Goal: Information Seeking & Learning: Find specific fact

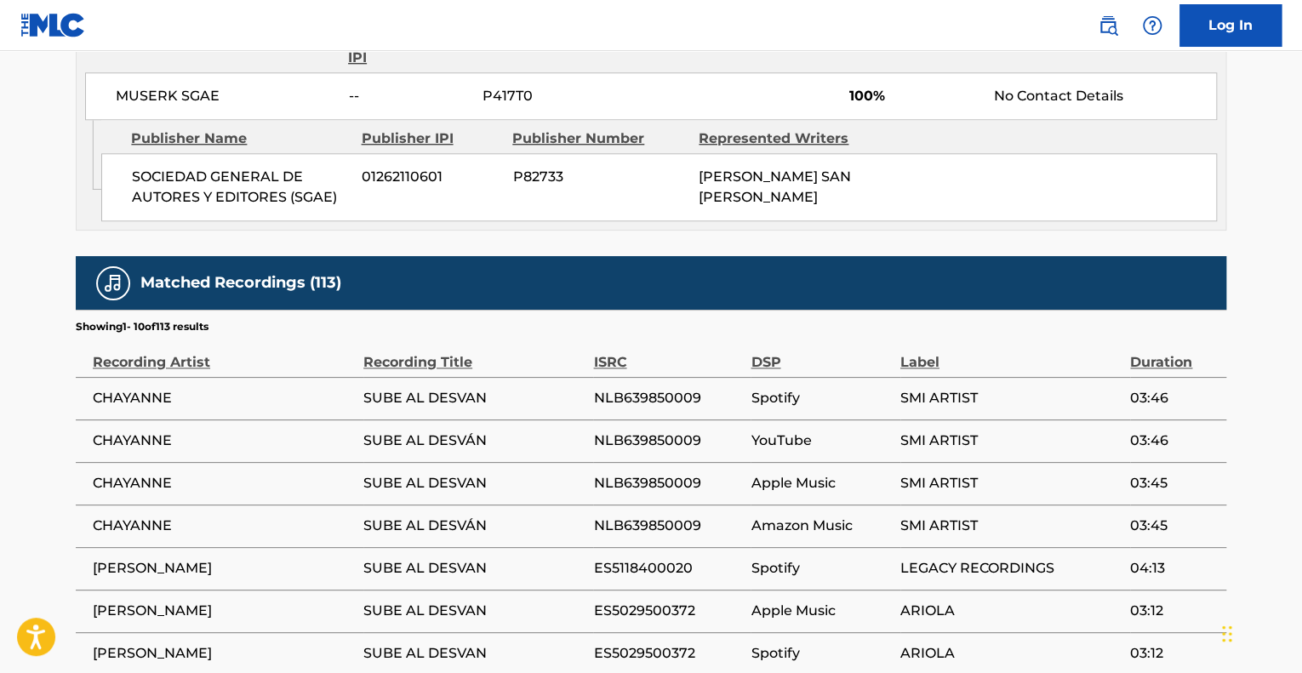
click at [38, 219] on main "< Back to public search results Copy work link SUBE AL DESVAN Work Detail Membe…" at bounding box center [651, 45] width 1302 height 1691
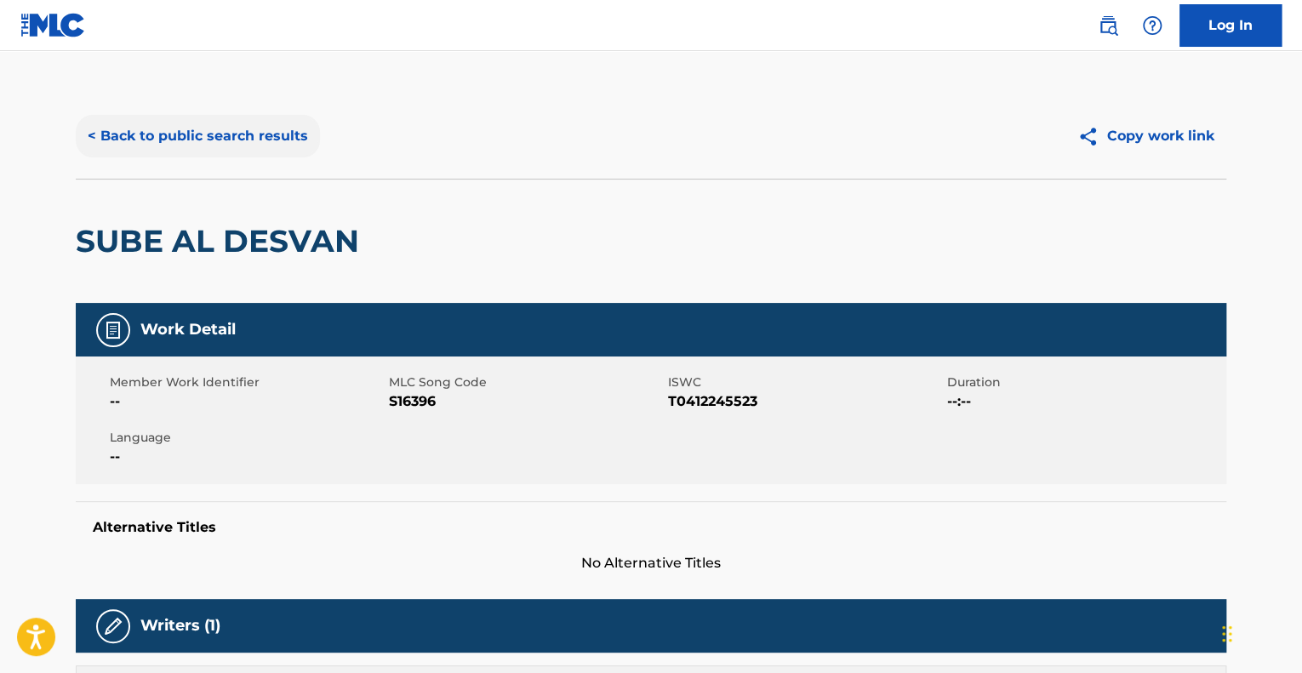
click at [180, 125] on button "< Back to public search results" at bounding box center [198, 136] width 244 height 43
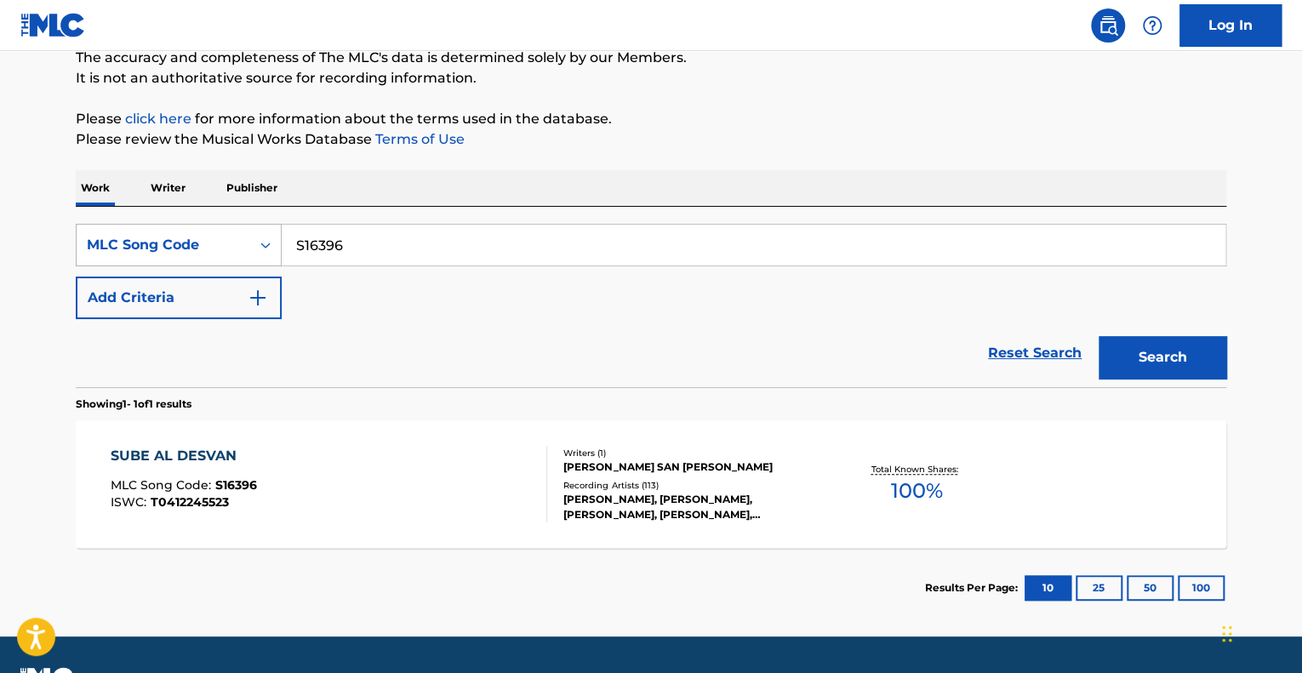
drag, startPoint x: 111, startPoint y: 244, endPoint x: 78, endPoint y: 243, distance: 32.4
click at [83, 243] on div "SearchWithCriteriad26e0c40-7f8c-4b2b-b83c-3b7fa13d858b MLC Song Code S16396" at bounding box center [651, 245] width 1151 height 43
drag, startPoint x: 1020, startPoint y: 357, endPoint x: 770, endPoint y: 357, distance: 250.3
click at [1011, 357] on link "Reset Search" at bounding box center [1035, 353] width 111 height 37
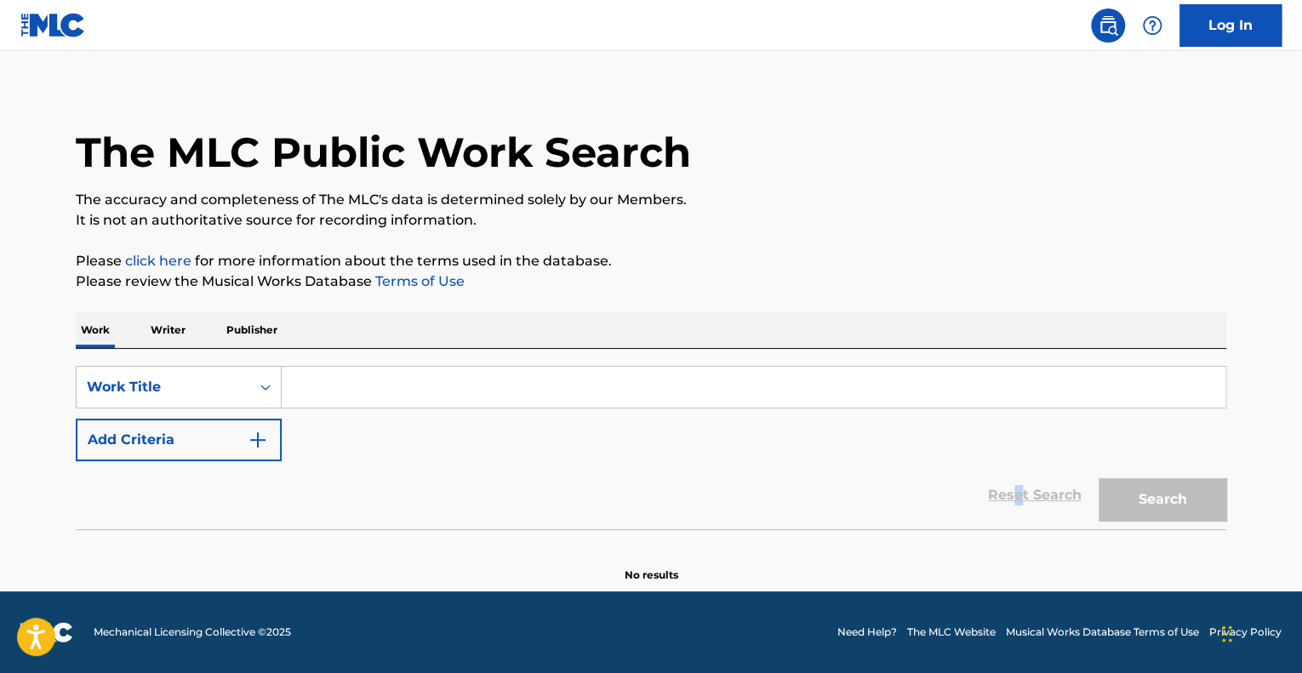
scroll to position [0, 0]
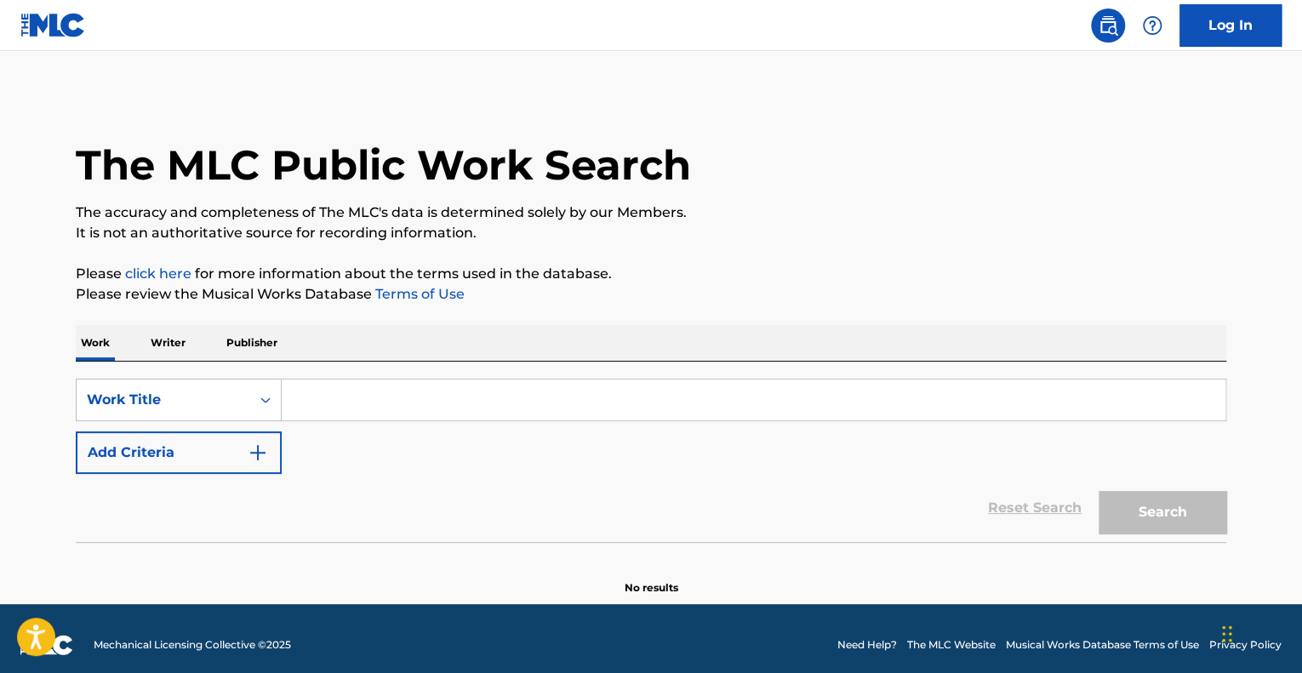
click at [342, 401] on input "Search Form" at bounding box center [754, 400] width 944 height 41
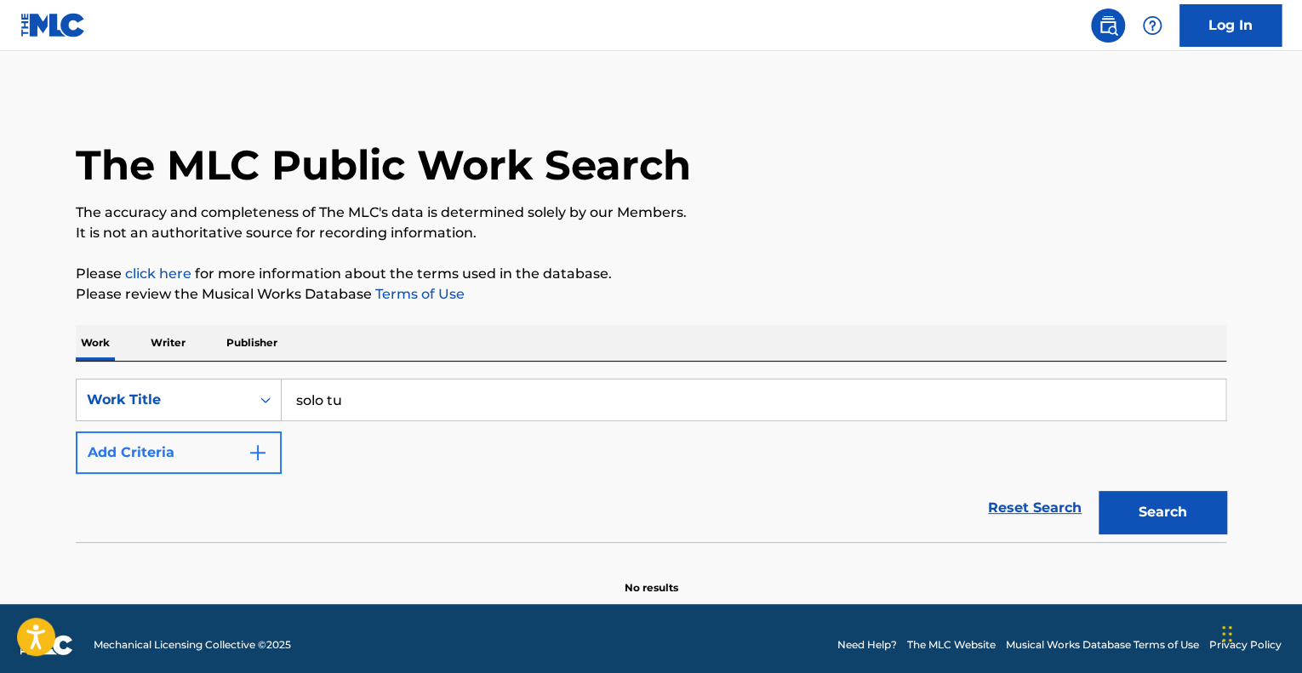
type input "solo tu"
click at [260, 450] on img "Search Form" at bounding box center [258, 453] width 20 height 20
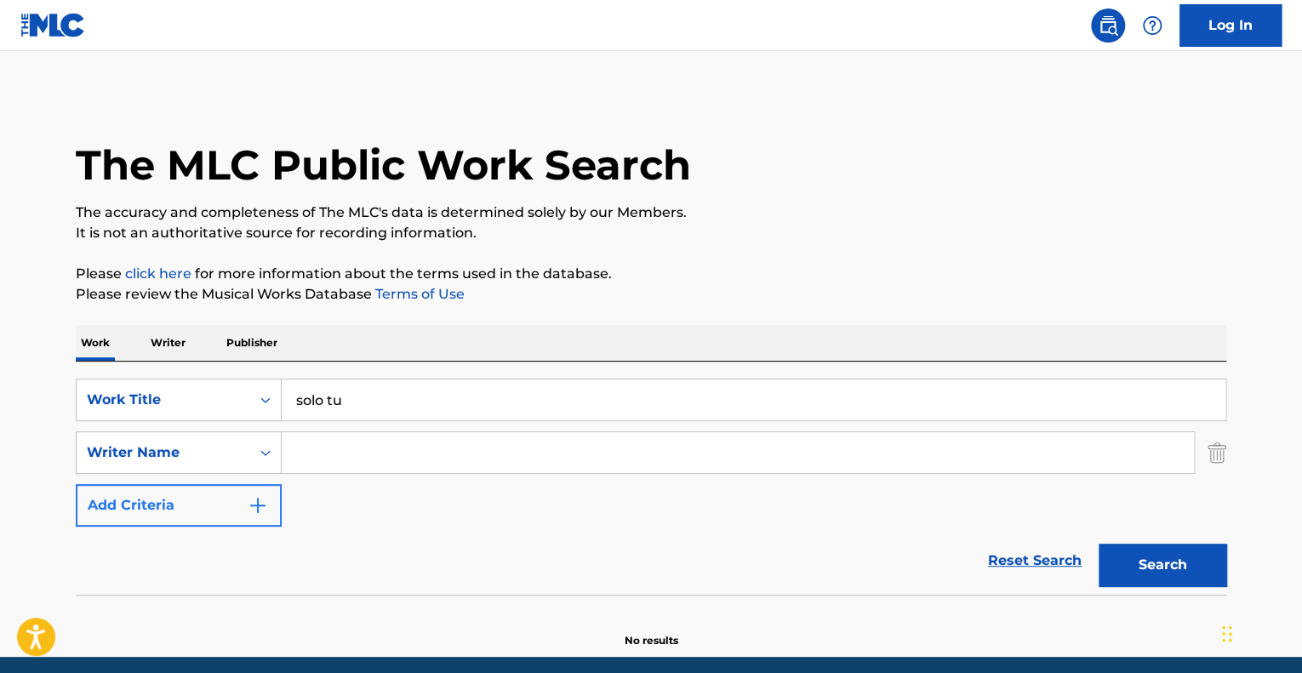
click at [371, 466] on input "Search Form" at bounding box center [738, 452] width 913 height 41
type input "salazar"
click at [1099, 544] on button "Search" at bounding box center [1163, 565] width 128 height 43
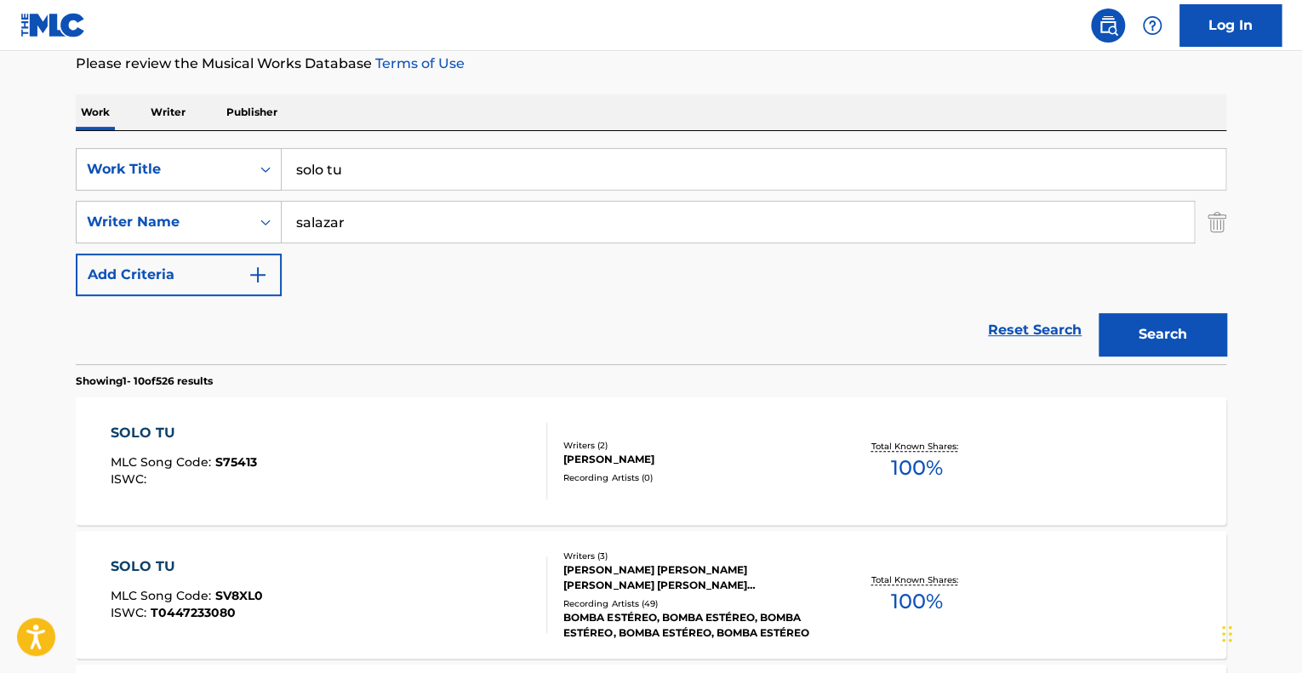
scroll to position [426, 0]
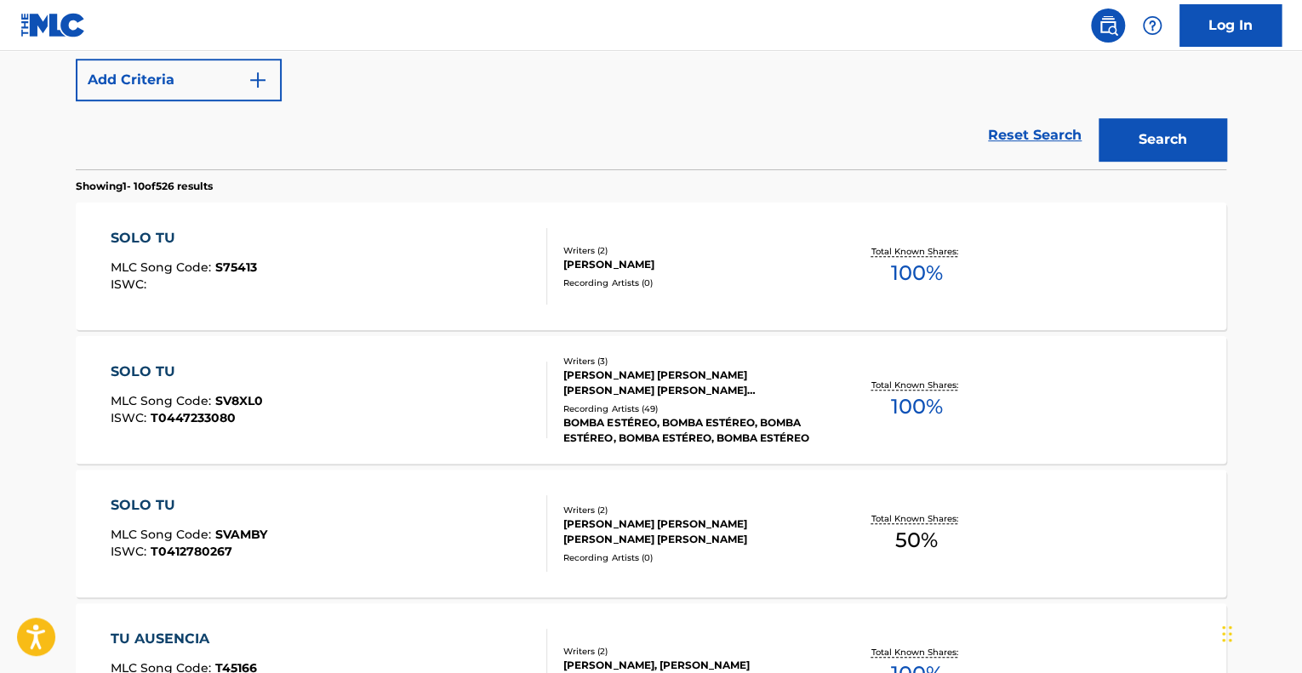
click at [388, 383] on div "SOLO TU MLC Song Code : SV8XL0 ISWC : T0447233080" at bounding box center [330, 400] width 438 height 77
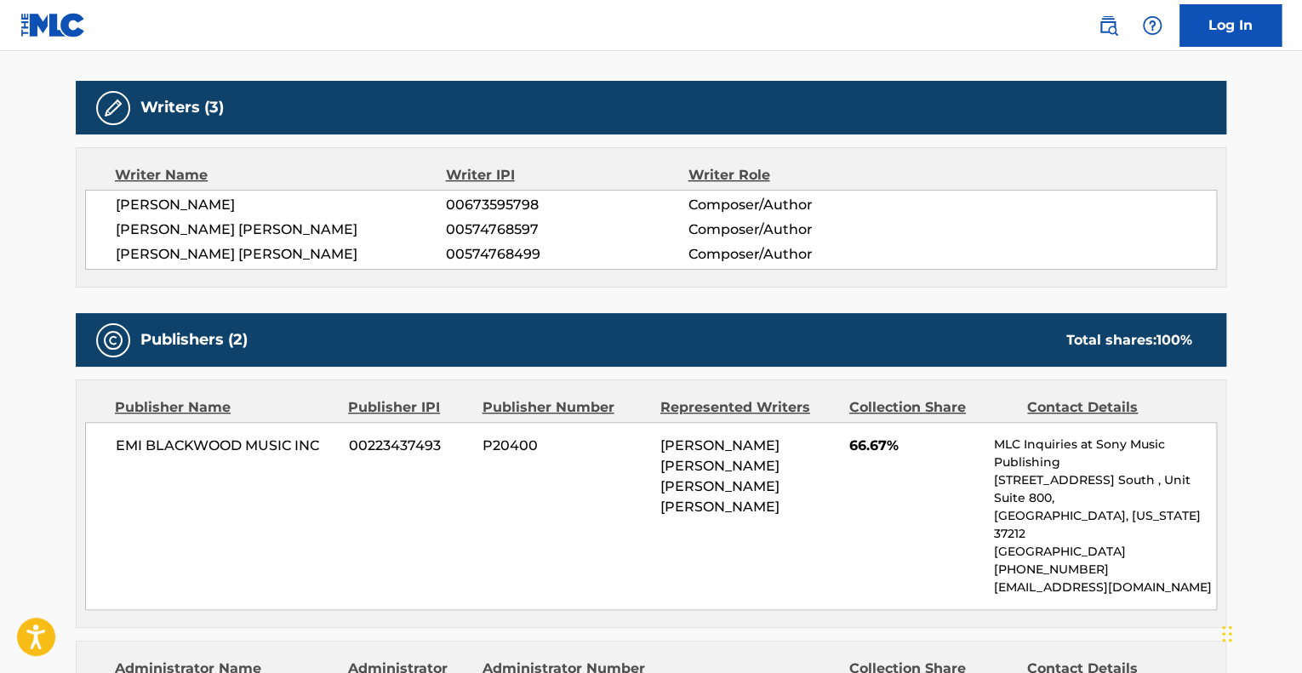
scroll to position [766, 0]
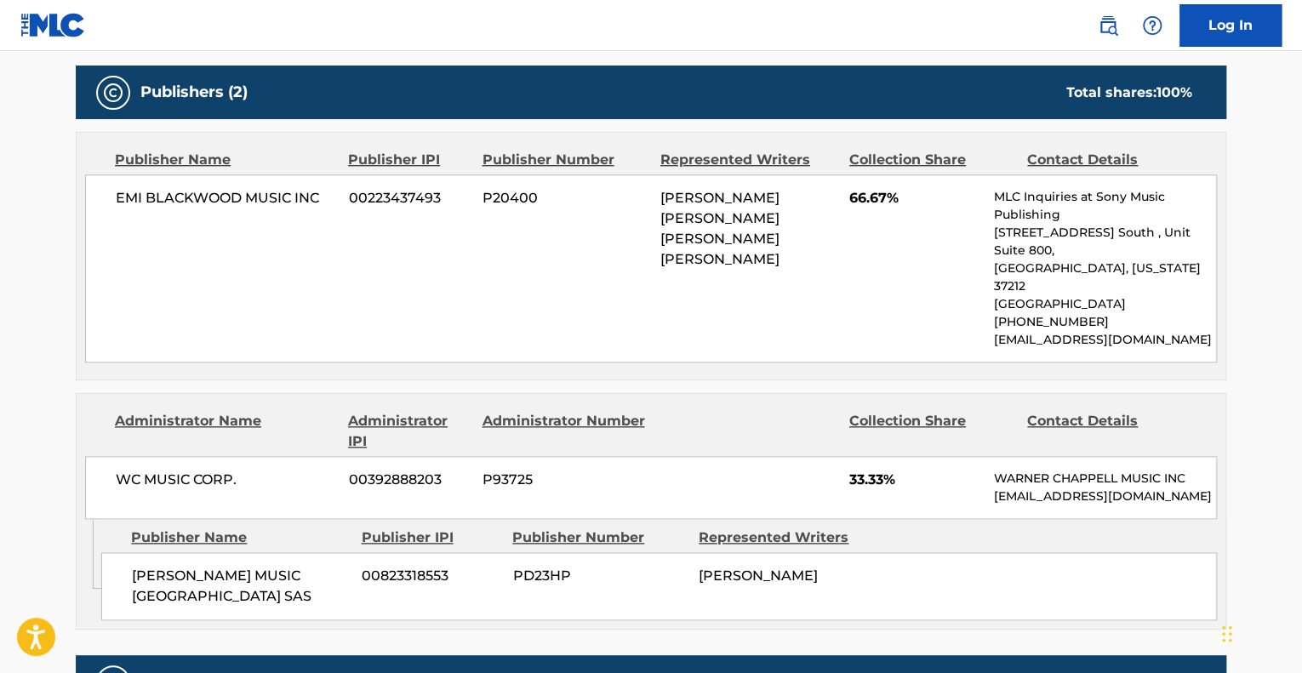
click at [869, 566] on div "[PERSON_NAME]" at bounding box center [786, 576] width 174 height 20
click at [804, 308] on div "EMI [PERSON_NAME] MUSIC INC 00223437493 P20400 [PERSON_NAME] [PERSON_NAME] [PER…" at bounding box center [651, 269] width 1132 height 188
click at [358, 263] on div "EMI [PERSON_NAME] MUSIC INC 00223437493 P20400 [PERSON_NAME] [PERSON_NAME] [PER…" at bounding box center [651, 269] width 1132 height 188
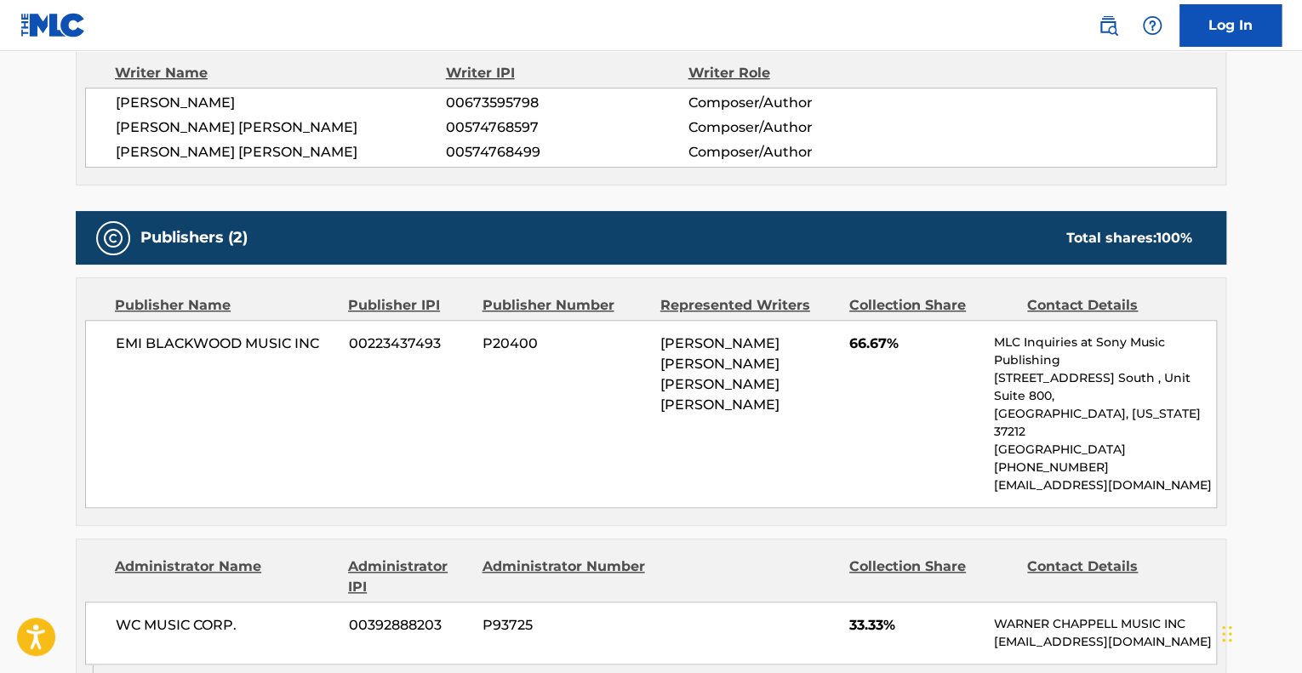
scroll to position [340, 0]
